Goal: Navigation & Orientation: Find specific page/section

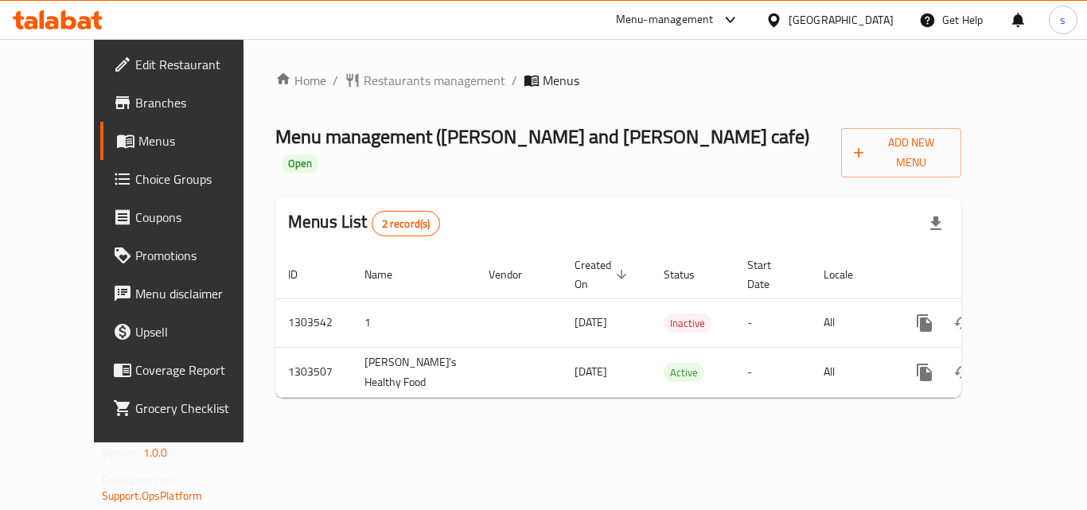
click at [820, 27] on div "[GEOGRAPHIC_DATA]" at bounding box center [840, 19] width 105 height 17
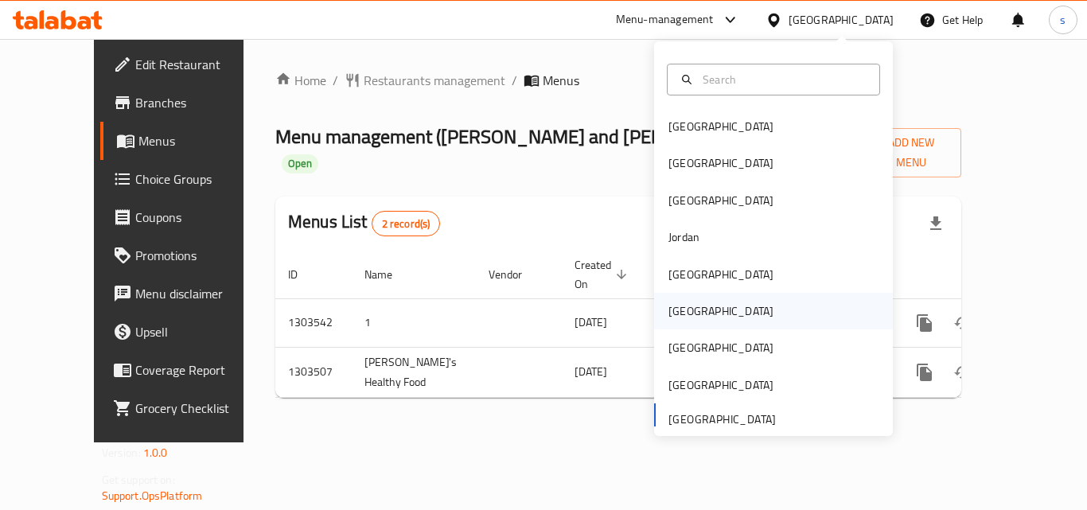
click at [717, 309] on div "Oman" at bounding box center [773, 311] width 239 height 37
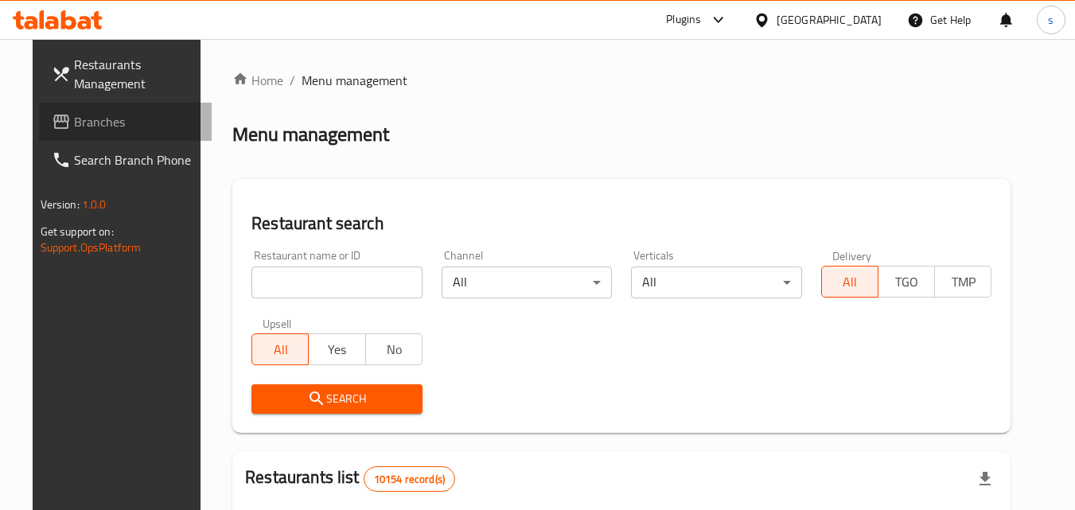
click at [98, 121] on span "Branches" at bounding box center [137, 121] width 126 height 19
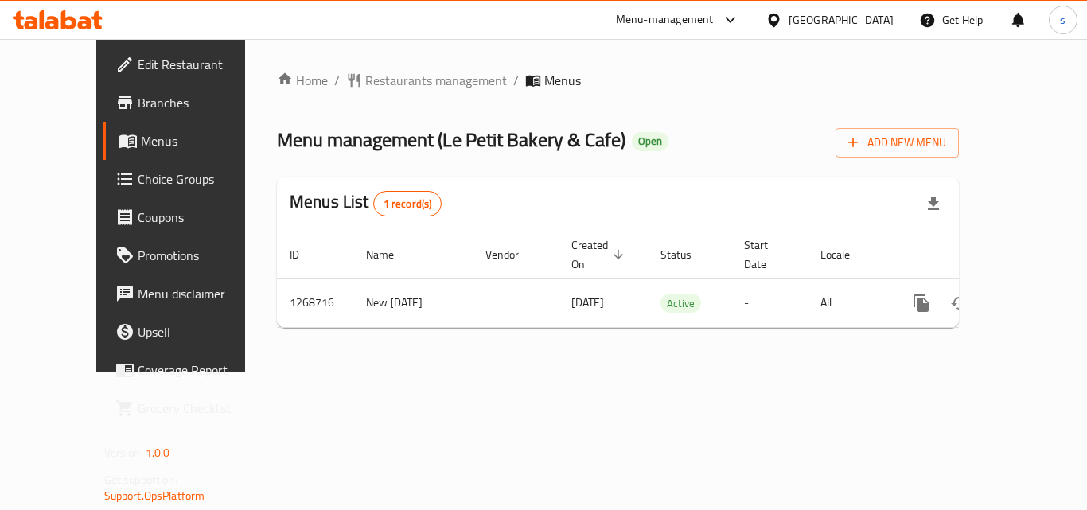
click at [782, 27] on icon at bounding box center [773, 20] width 17 height 17
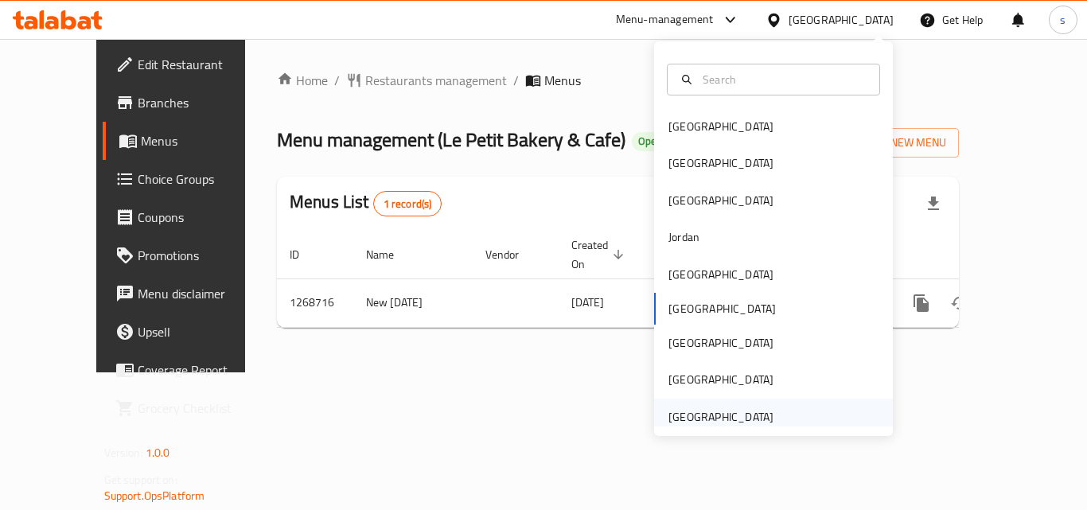
click at [720, 408] on div "[GEOGRAPHIC_DATA]" at bounding box center [720, 416] width 105 height 17
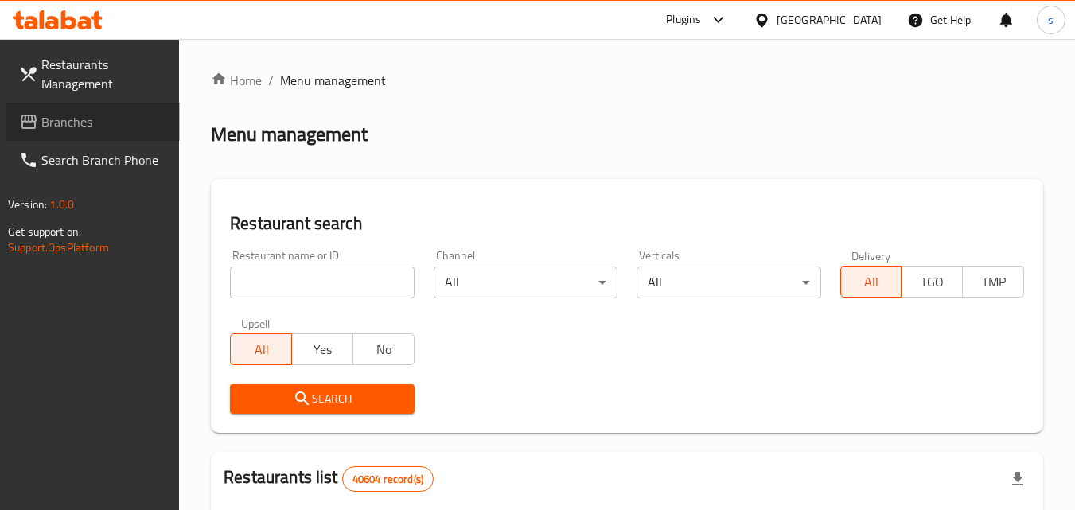
click at [108, 126] on span "Branches" at bounding box center [104, 121] width 126 height 19
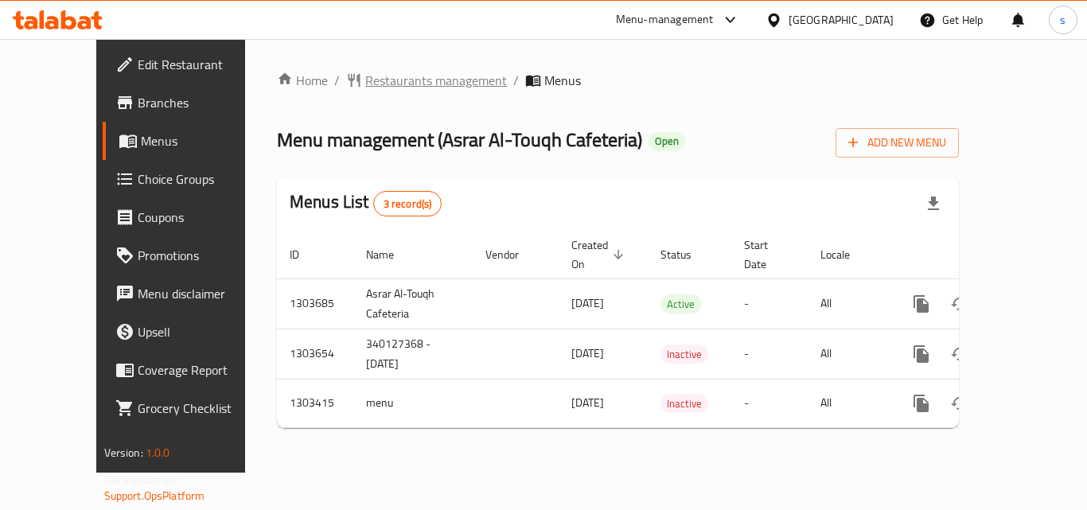
click at [348, 80] on icon "breadcrumb" at bounding box center [354, 81] width 12 height 14
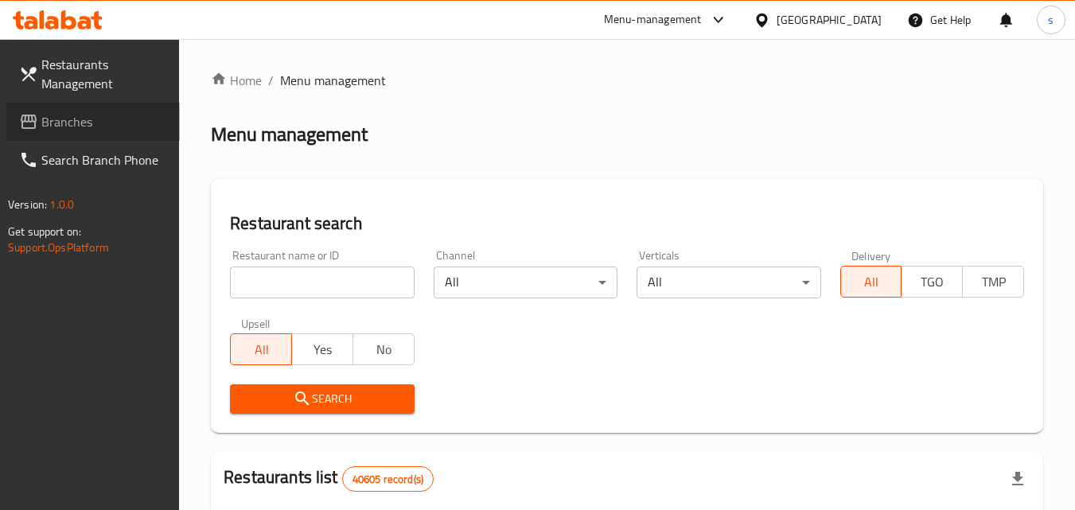
click at [103, 119] on span "Branches" at bounding box center [104, 121] width 126 height 19
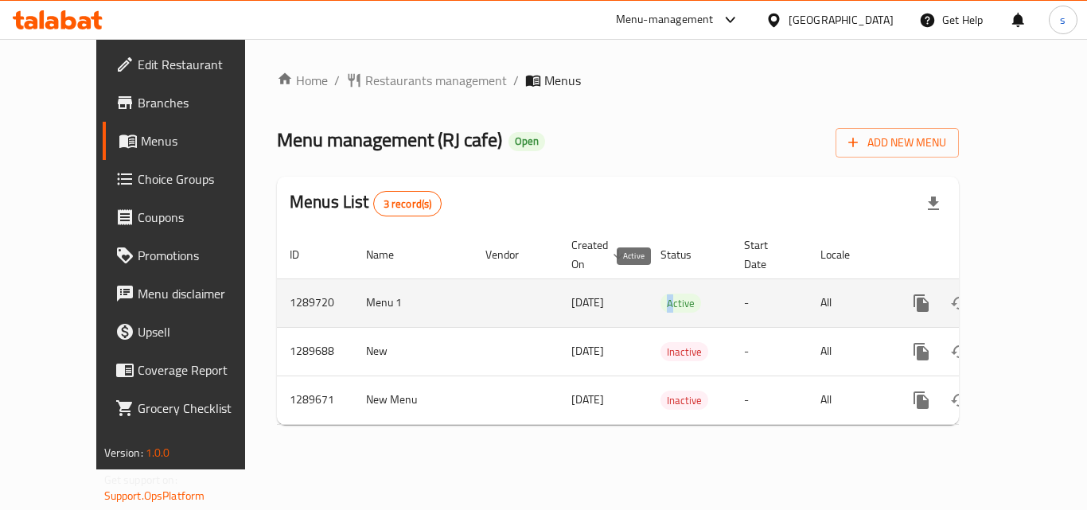
drag, startPoint x: 628, startPoint y: 286, endPoint x: 603, endPoint y: 289, distance: 25.6
click at [647, 289] on td "Active" at bounding box center [689, 302] width 84 height 49
click at [660, 294] on span "Active" at bounding box center [680, 303] width 41 height 18
click at [659, 282] on td "Active" at bounding box center [689, 302] width 84 height 49
drag, startPoint x: 630, startPoint y: 284, endPoint x: 654, endPoint y: 282, distance: 24.0
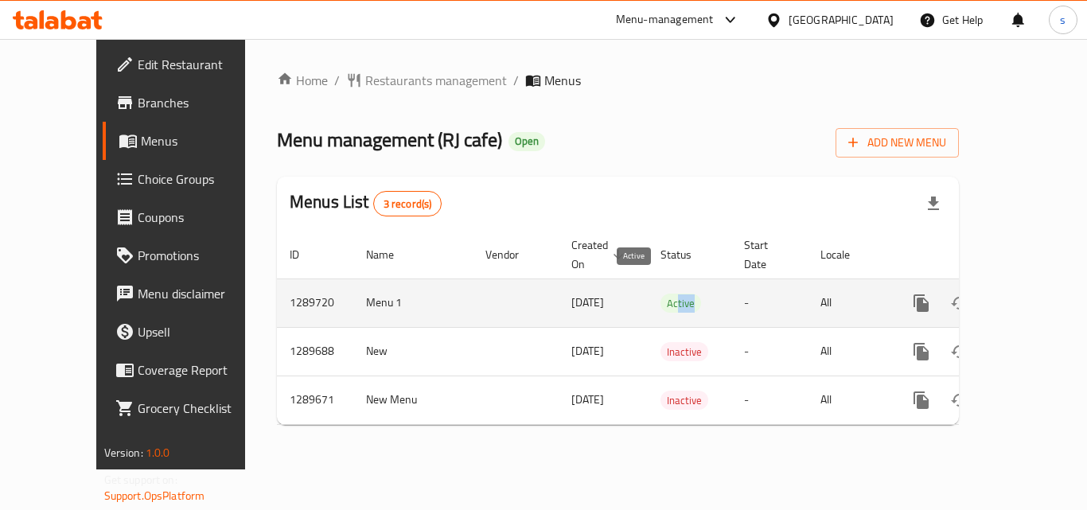
click at [654, 282] on td "Active" at bounding box center [689, 302] width 84 height 49
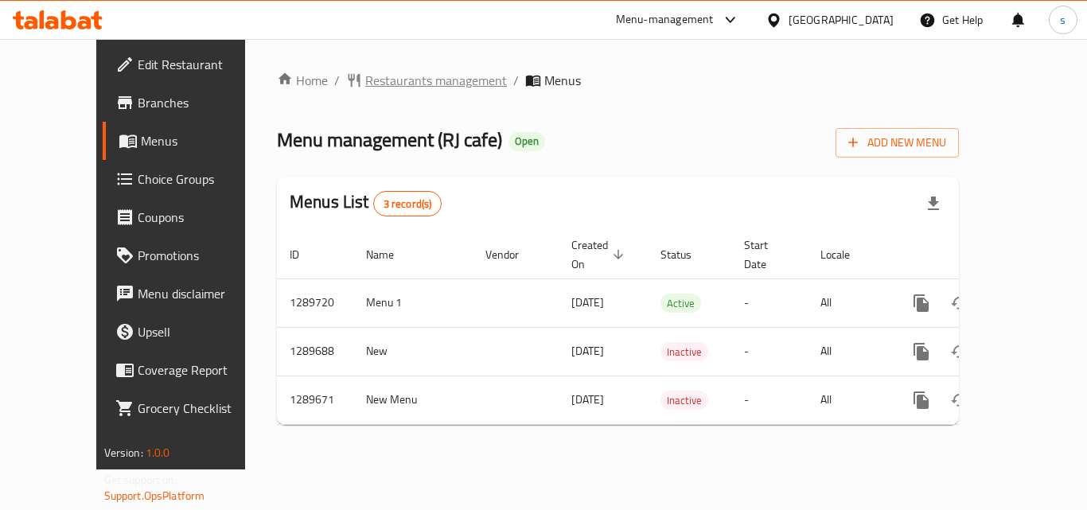
click at [365, 76] on span "Restaurants management" at bounding box center [436, 80] width 142 height 19
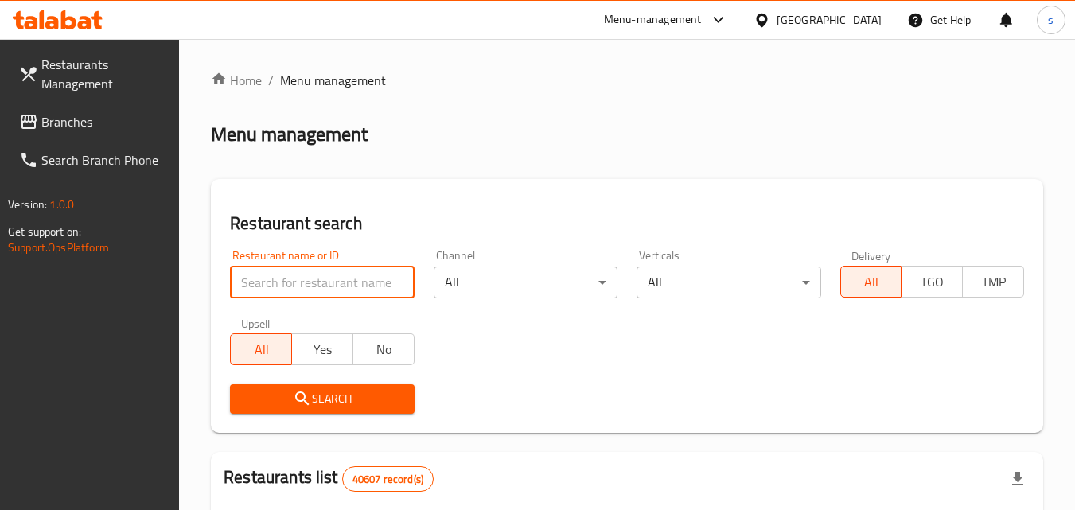
click at [331, 275] on input "search" at bounding box center [322, 282] width 184 height 32
paste input "771013"
type input "771013"
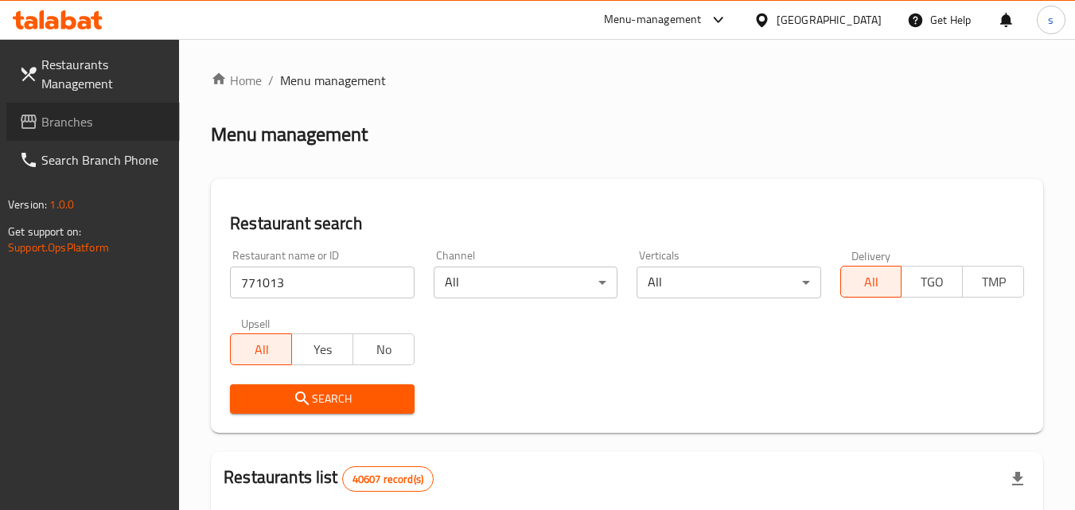
click at [99, 127] on span "Branches" at bounding box center [104, 121] width 126 height 19
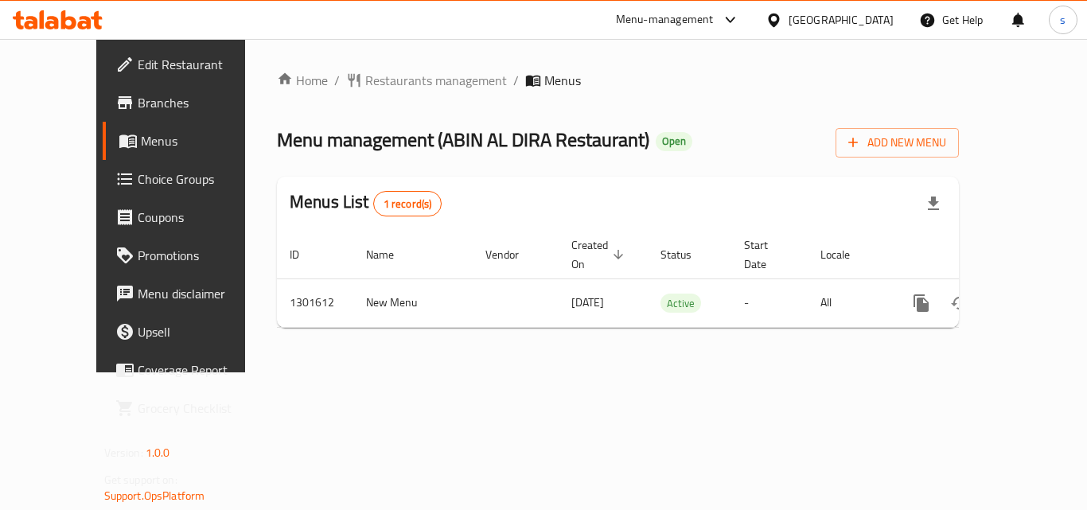
click at [817, 22] on div "[GEOGRAPHIC_DATA]" at bounding box center [840, 19] width 105 height 17
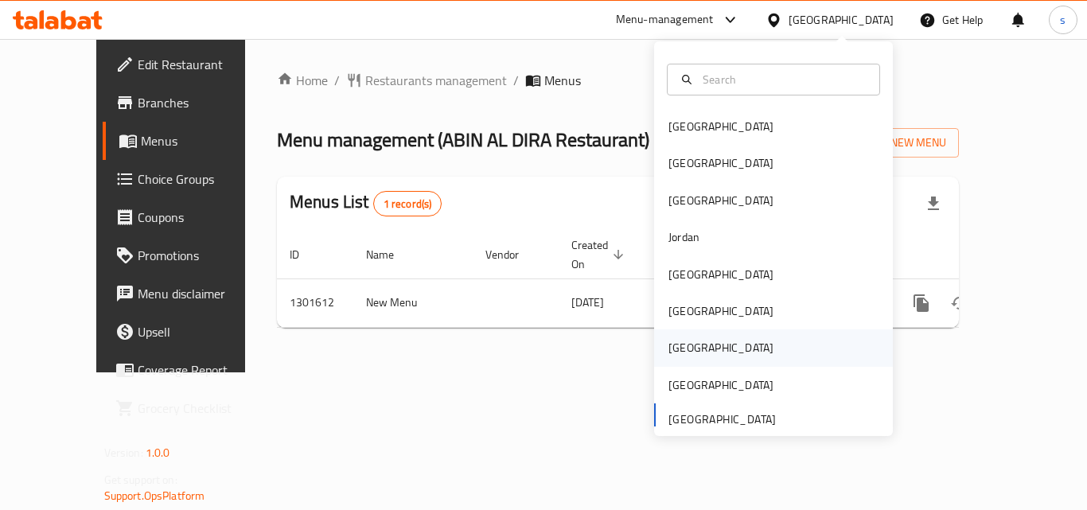
click at [679, 348] on div "[GEOGRAPHIC_DATA]" at bounding box center [720, 347] width 105 height 17
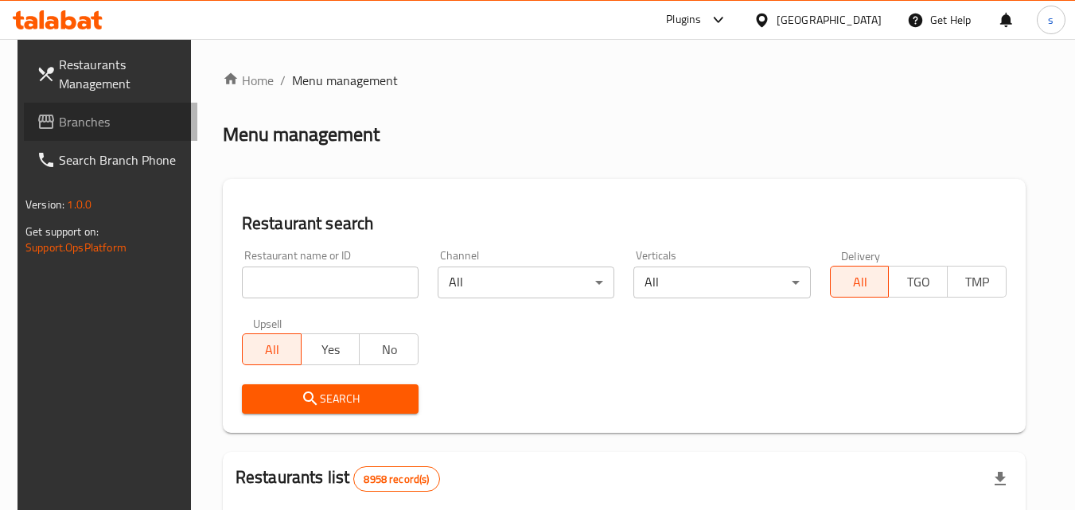
click at [118, 126] on span "Branches" at bounding box center [122, 121] width 126 height 19
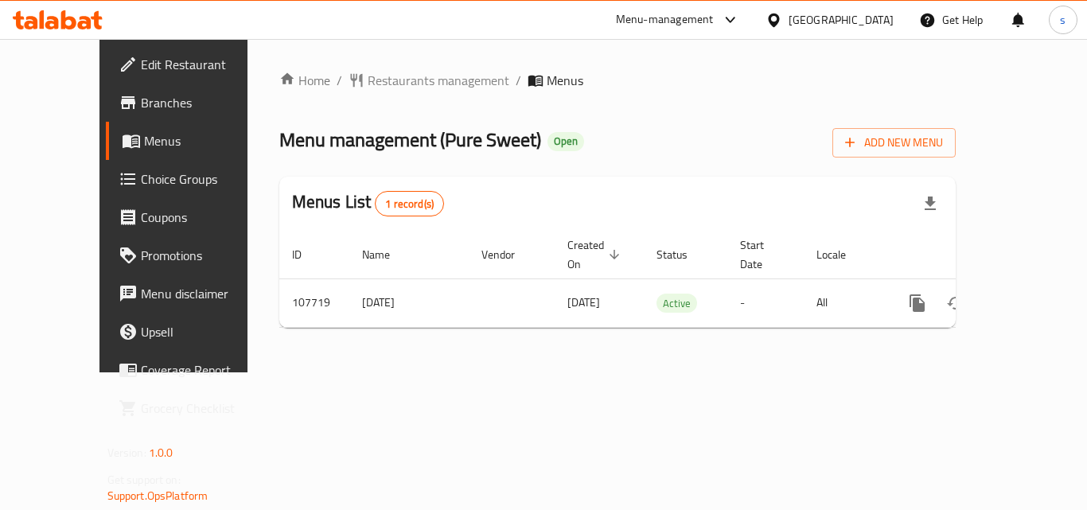
click at [869, 24] on div "[GEOGRAPHIC_DATA]" at bounding box center [840, 19] width 105 height 17
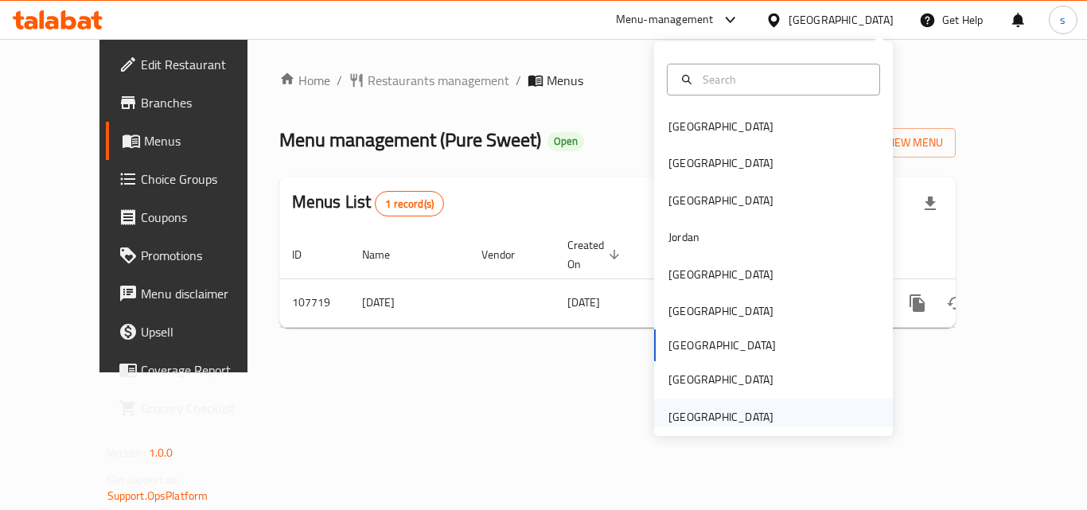
click at [743, 409] on div "[GEOGRAPHIC_DATA]" at bounding box center [720, 416] width 105 height 17
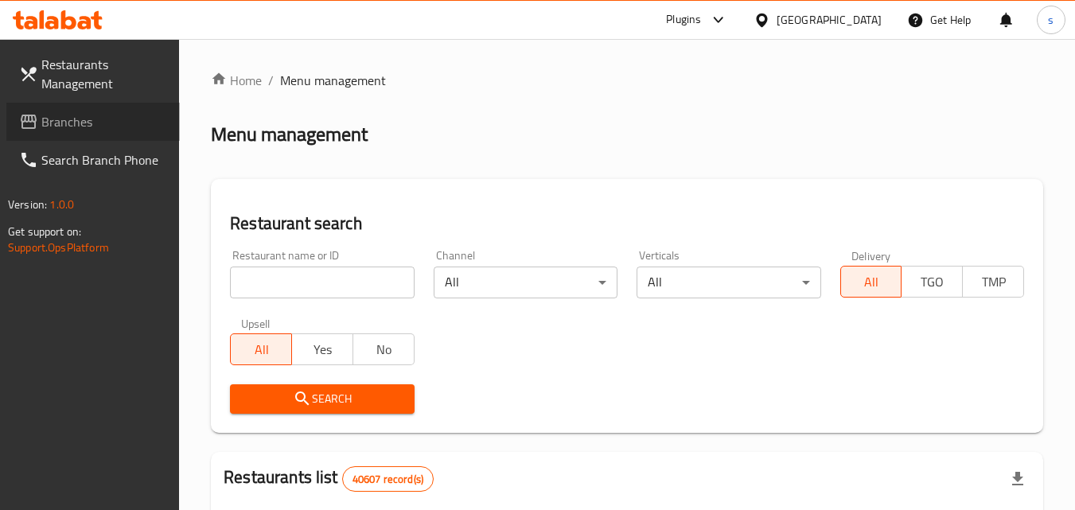
click at [75, 118] on span "Branches" at bounding box center [104, 121] width 126 height 19
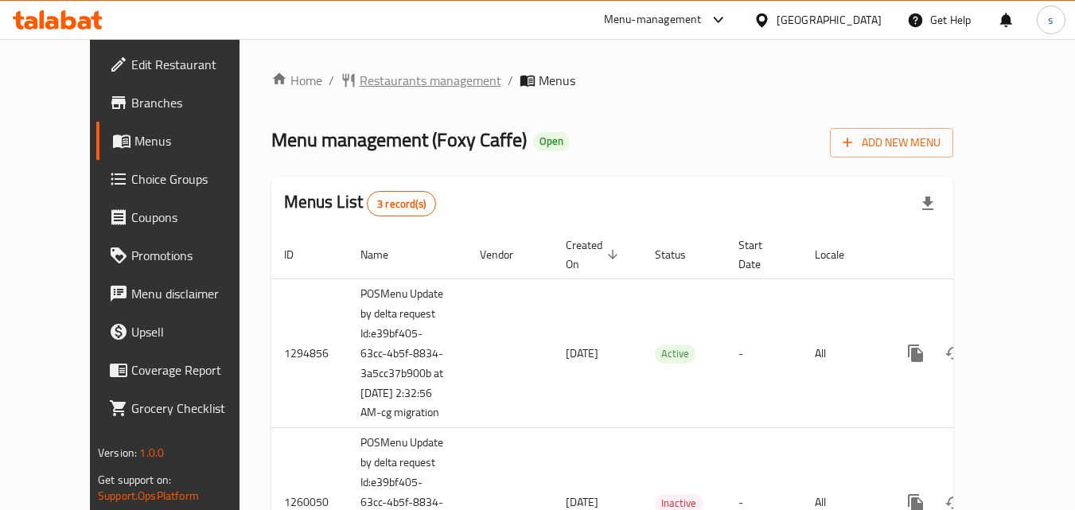
click at [342, 82] on icon "breadcrumb" at bounding box center [348, 81] width 12 height 14
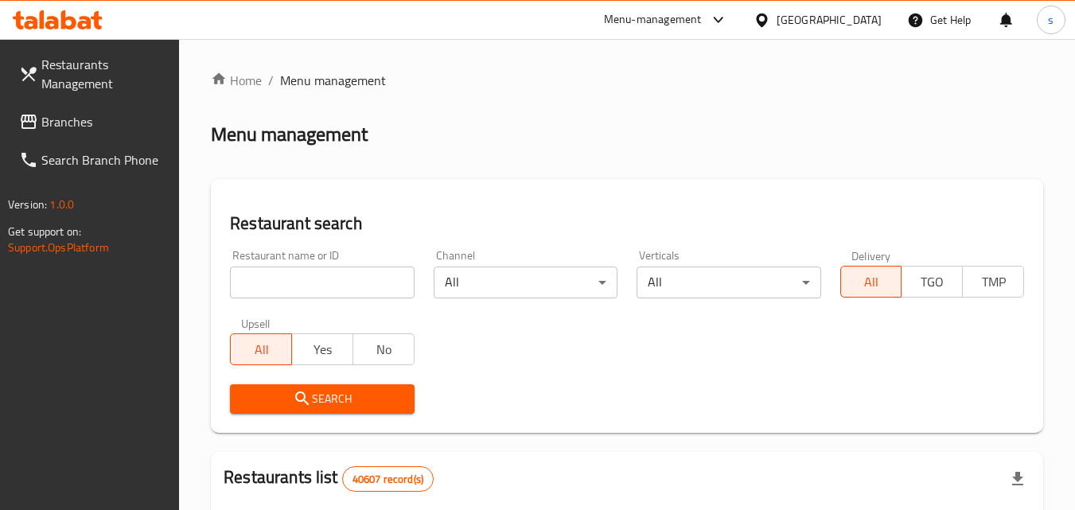
click at [55, 114] on span "Branches" at bounding box center [104, 121] width 126 height 19
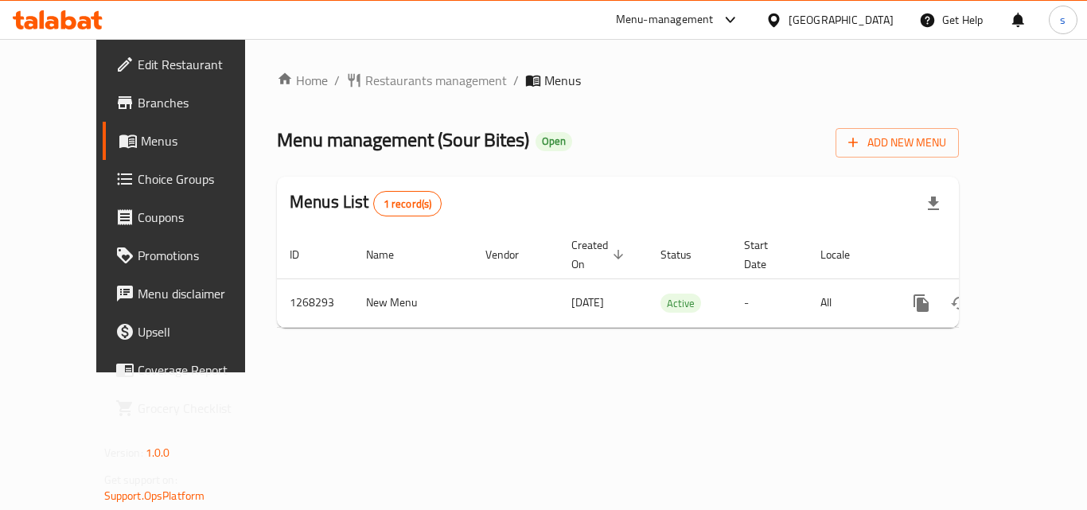
click at [805, 23] on div "[GEOGRAPHIC_DATA]" at bounding box center [840, 19] width 105 height 17
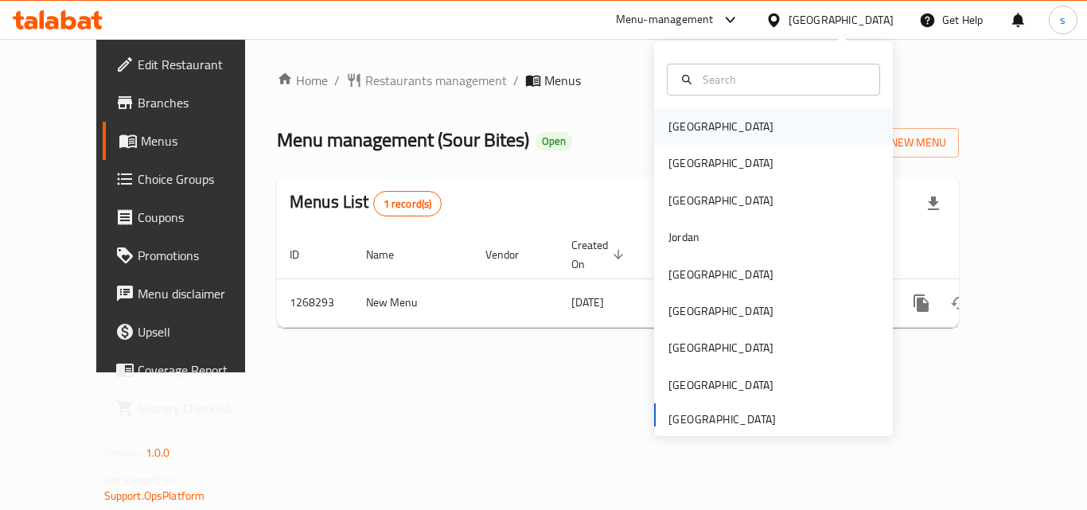
click at [706, 120] on div "Bahrain" at bounding box center [773, 126] width 239 height 37
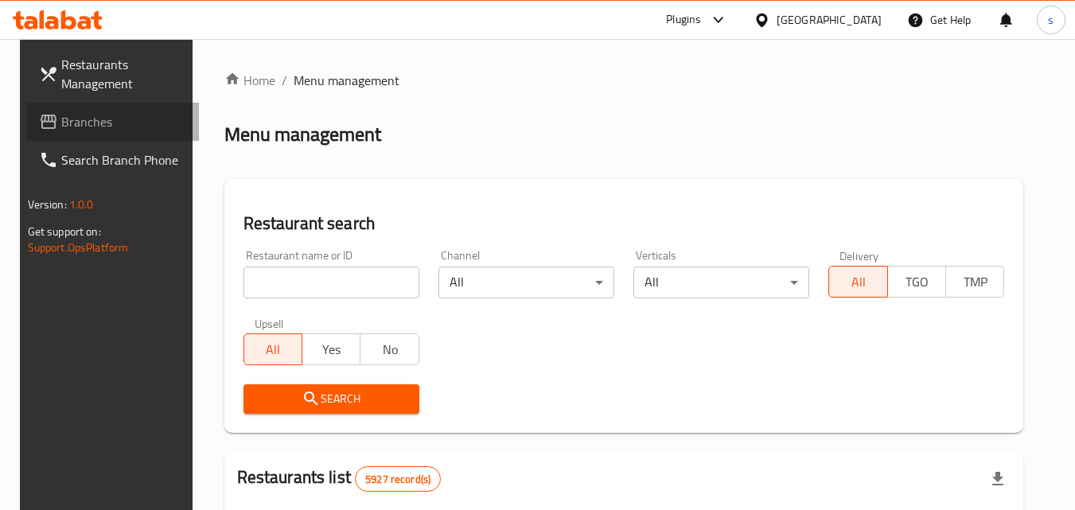
click at [76, 126] on span "Branches" at bounding box center [124, 121] width 126 height 19
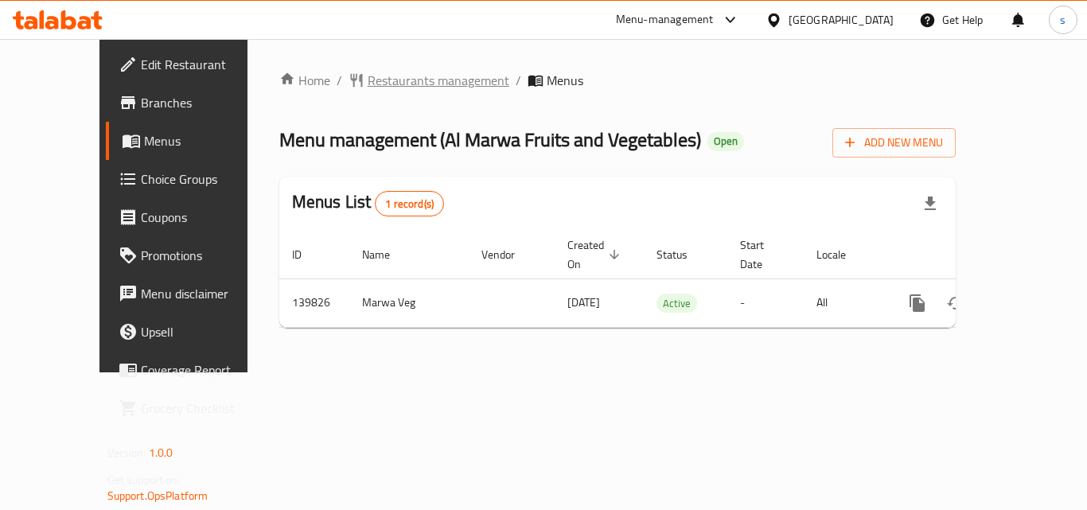
click at [367, 71] on span "Restaurants management" at bounding box center [438, 80] width 142 height 19
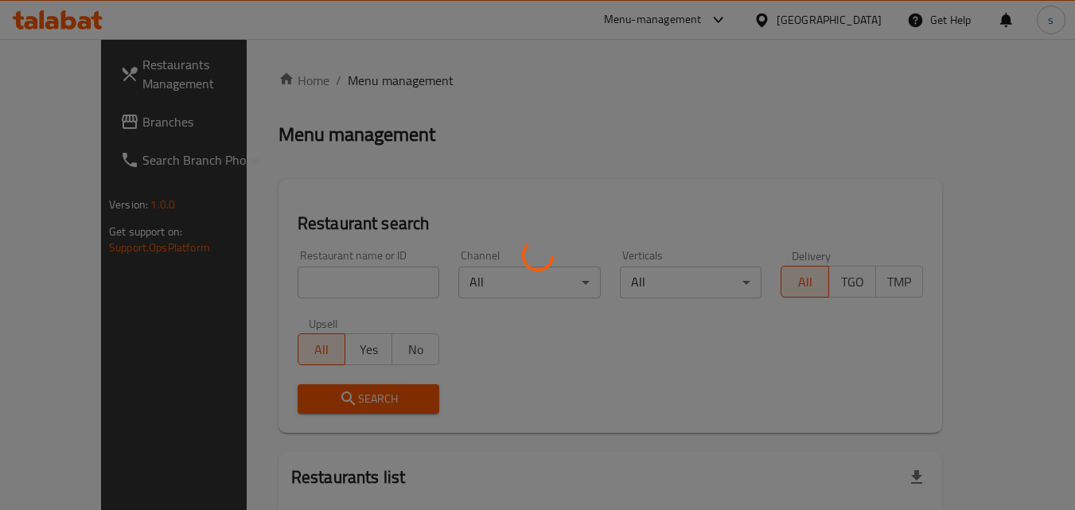
click at [113, 127] on div at bounding box center [537, 255] width 1075 height 510
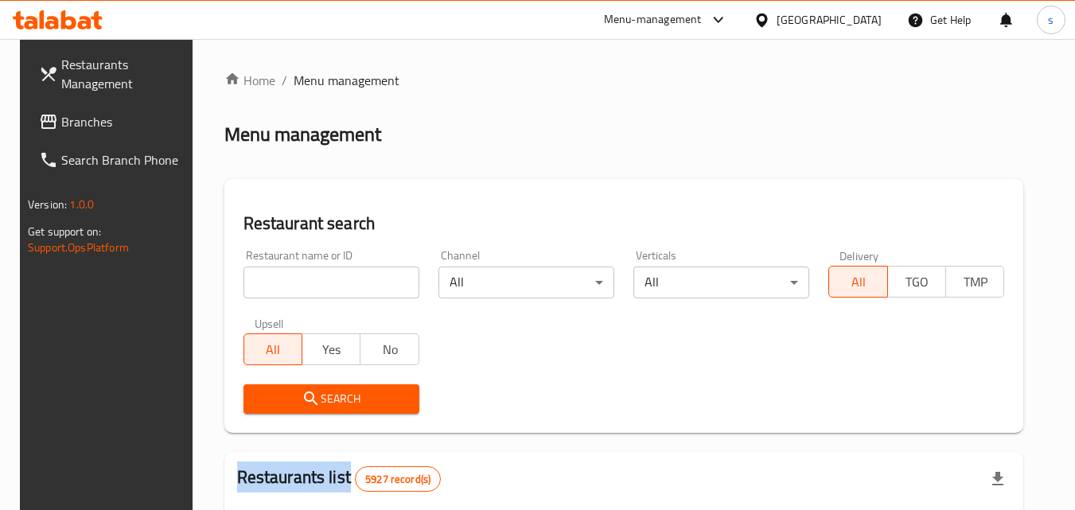
click at [113, 127] on div at bounding box center [537, 255] width 1075 height 510
click at [113, 127] on span "Branches" at bounding box center [124, 121] width 126 height 19
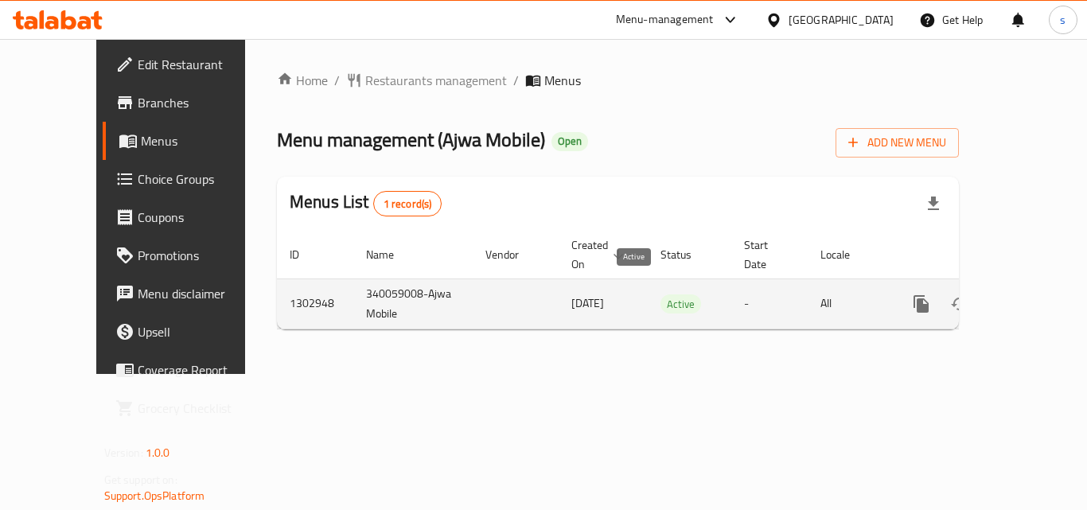
click at [660, 295] on span "Active" at bounding box center [680, 304] width 41 height 18
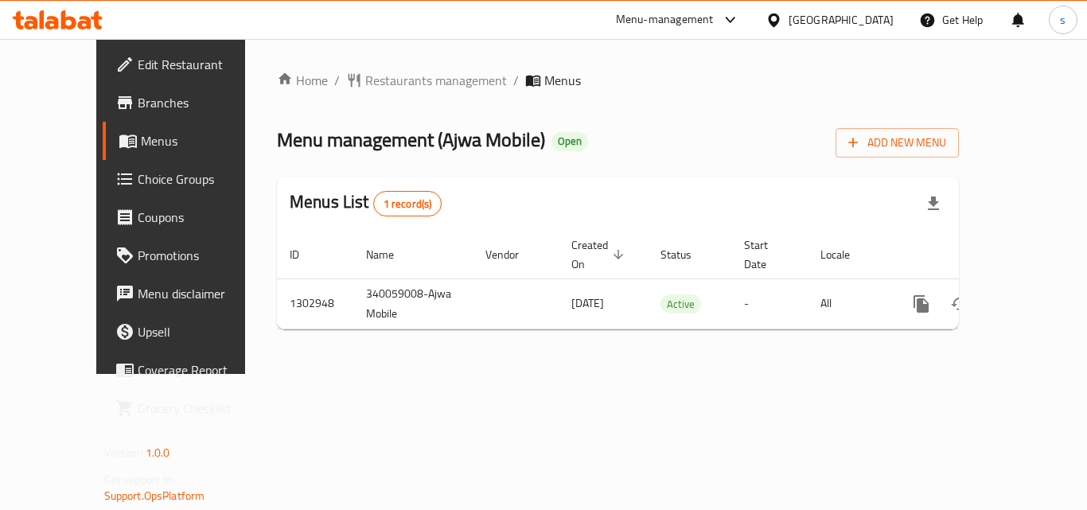
click at [656, 221] on div "Menus List 1 record(s)" at bounding box center [618, 204] width 682 height 54
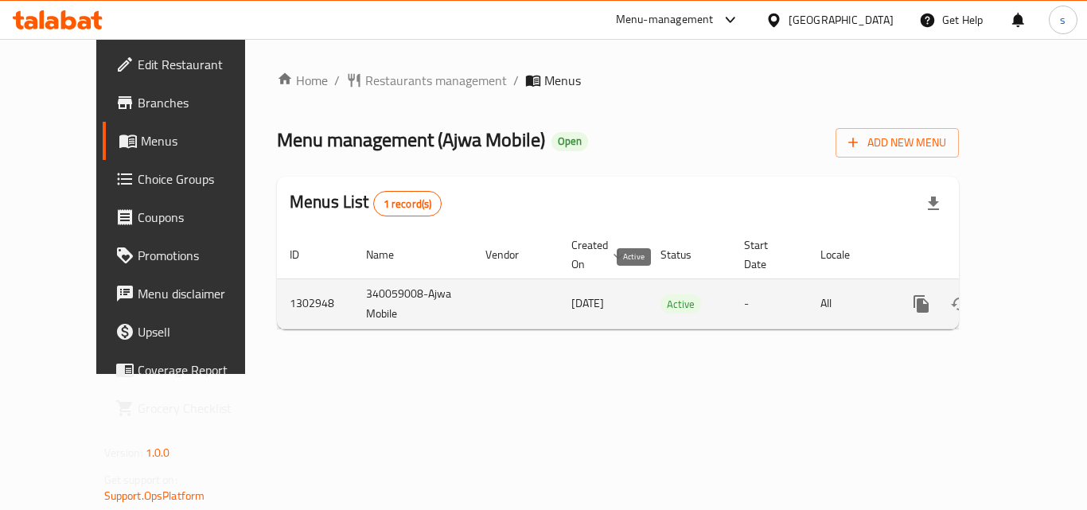
click at [660, 295] on span "Active" at bounding box center [680, 304] width 41 height 18
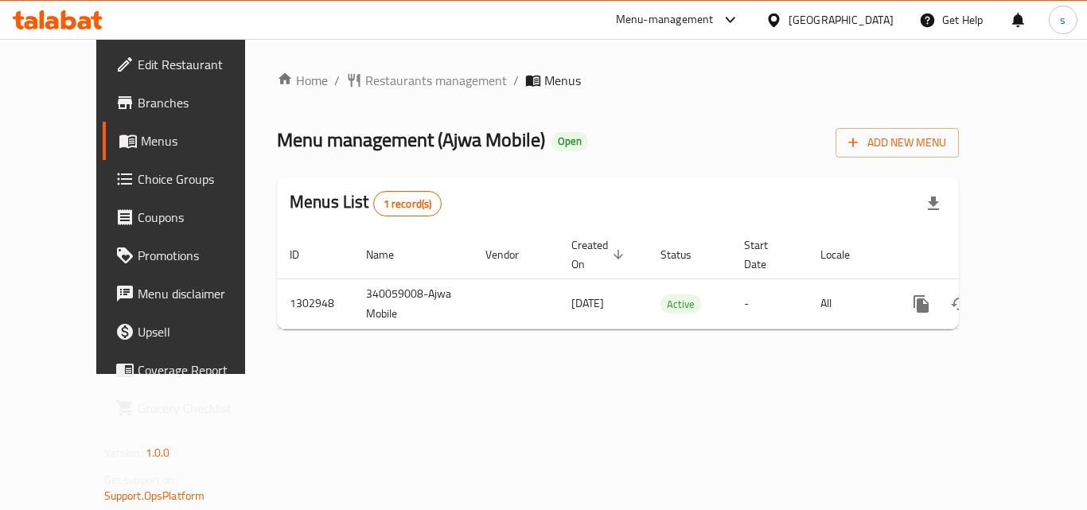
click at [656, 198] on div "Menus List 1 record(s)" at bounding box center [618, 204] width 682 height 54
click at [779, 21] on icon at bounding box center [773, 20] width 11 height 14
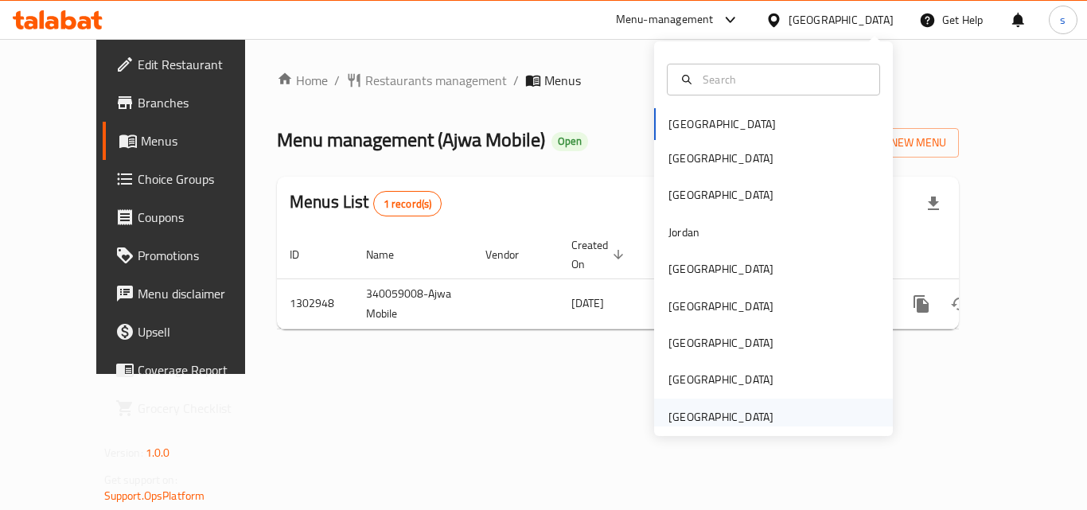
click at [748, 418] on div "[GEOGRAPHIC_DATA]" at bounding box center [720, 416] width 105 height 17
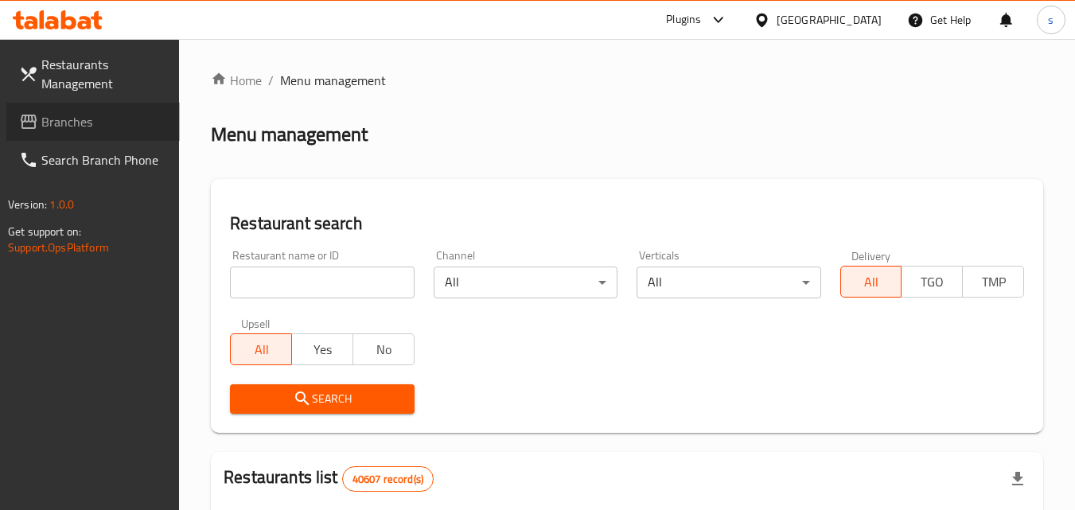
click at [76, 127] on span "Branches" at bounding box center [104, 121] width 126 height 19
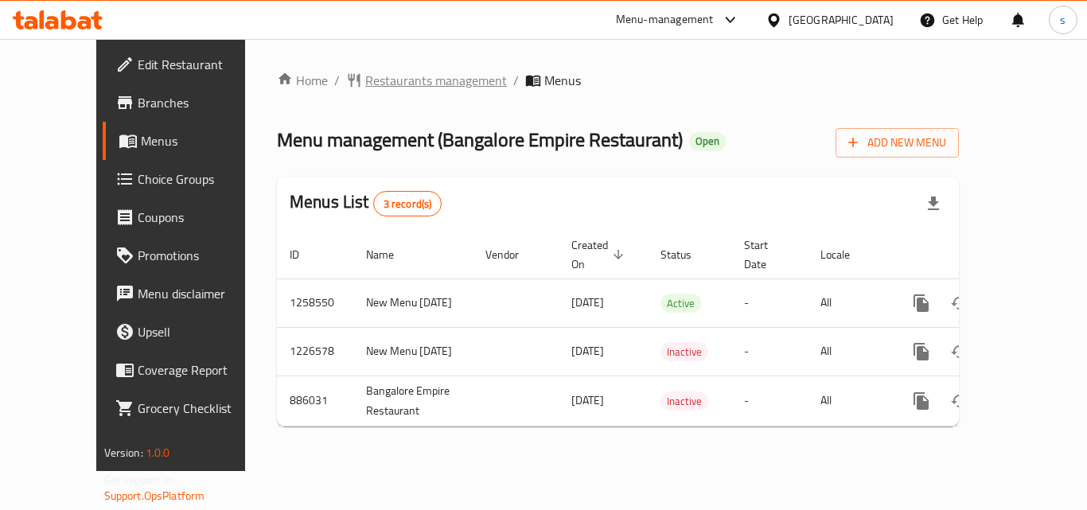
click at [365, 83] on span "Restaurants management" at bounding box center [436, 80] width 142 height 19
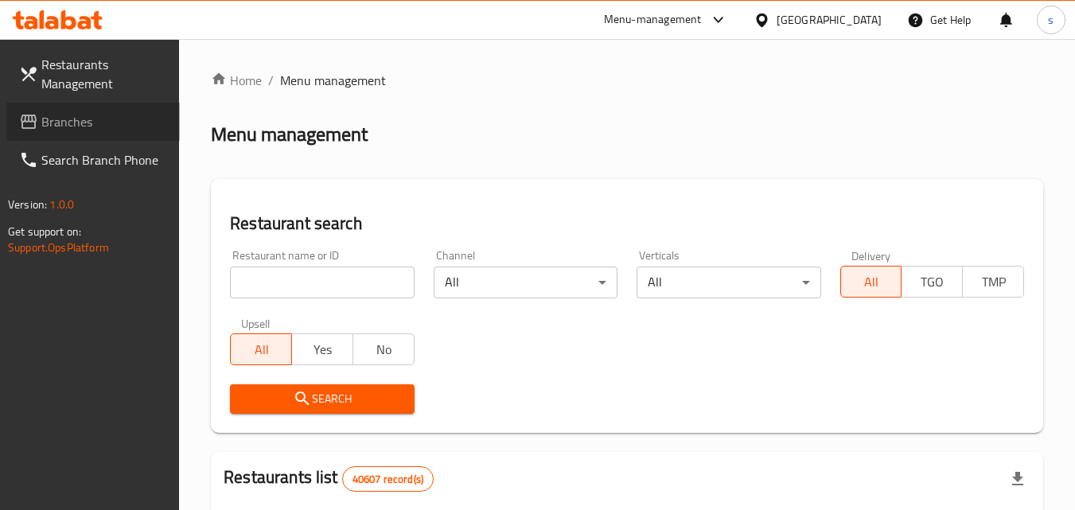
click at [95, 132] on link "Branches" at bounding box center [92, 122] width 173 height 38
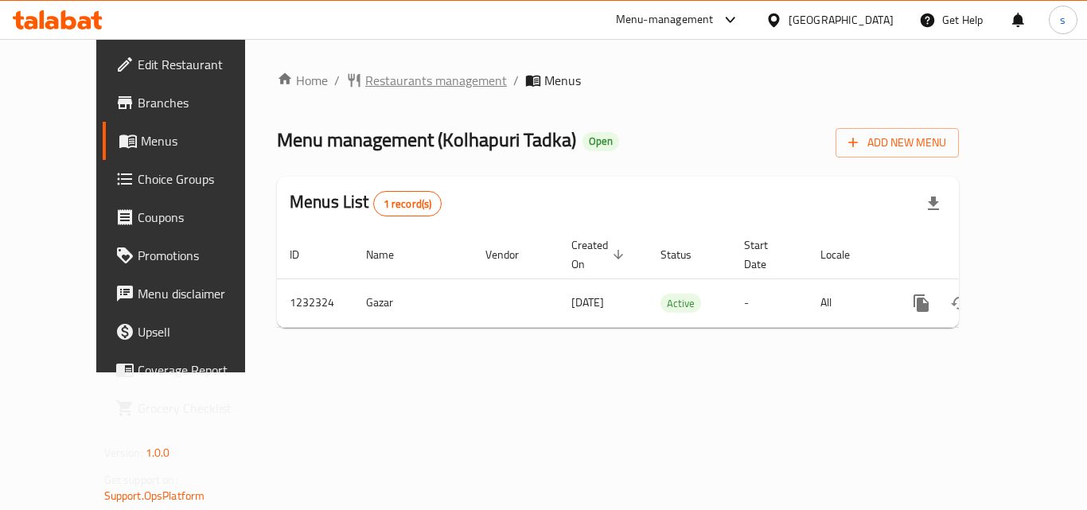
click at [365, 72] on span "Restaurants management" at bounding box center [436, 80] width 142 height 19
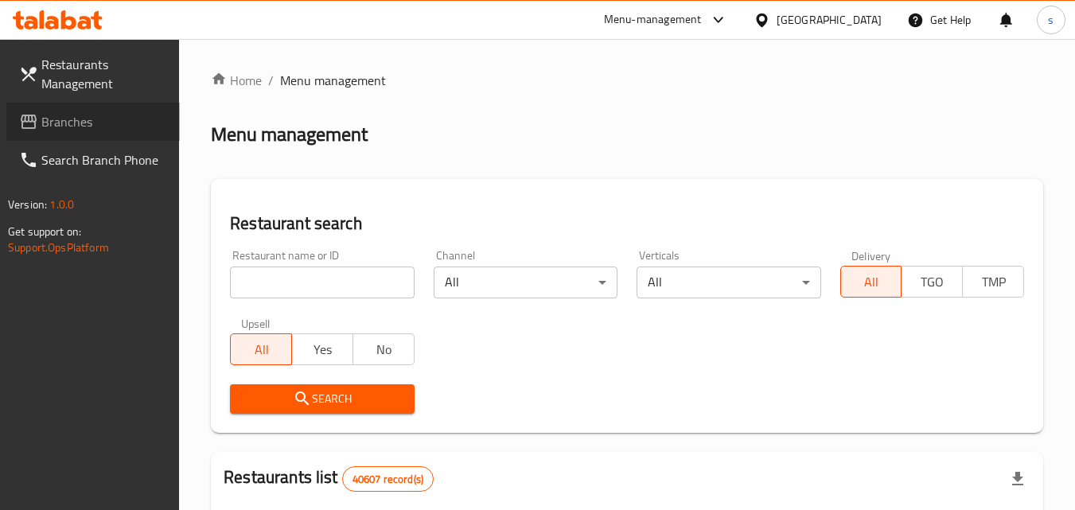
click at [87, 130] on span "Branches" at bounding box center [104, 121] width 126 height 19
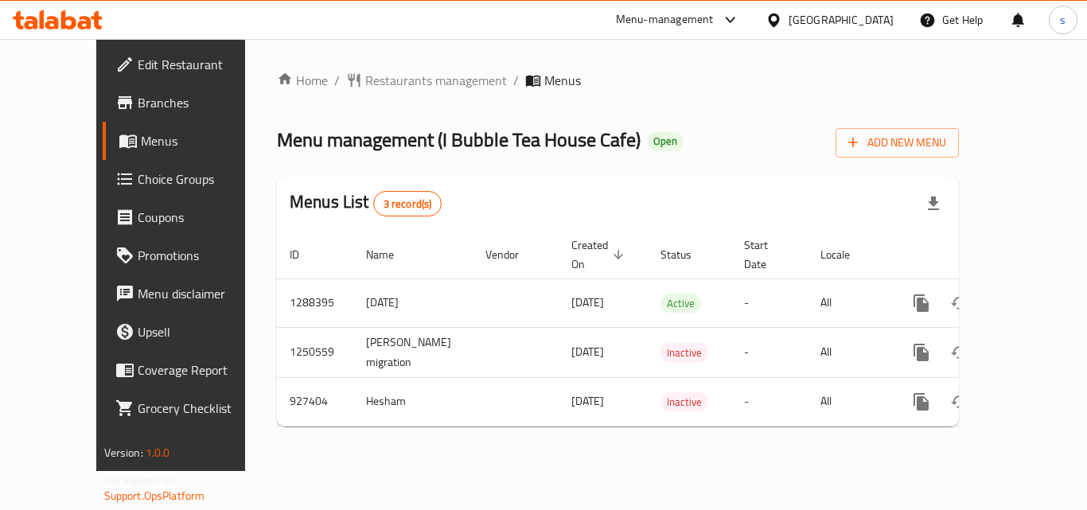
click at [710, 170] on div "Home / Restaurants management / Menus Menu management ( I Bubble Tea House Cafe…" at bounding box center [618, 255] width 682 height 368
